Goal: Contribute content

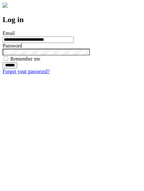
type input "**********"
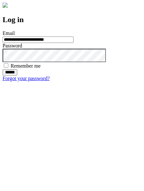
click at [17, 76] on input "******" at bounding box center [10, 72] width 15 height 6
